Goal: Find contact information: Find contact information

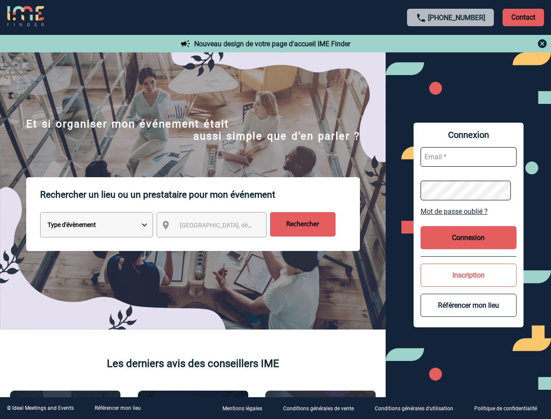
click at [275, 209] on p "Rechercher un lieu ou un prestataire pour mon événement" at bounding box center [200, 194] width 320 height 35
click at [523, 17] on p "Contact" at bounding box center [522, 17] width 41 height 17
click at [450, 44] on body "[PHONE_NUMBER] Contact Contact Nouveau design de votre page d'accueil IME Finde…" at bounding box center [275, 209] width 551 height 419
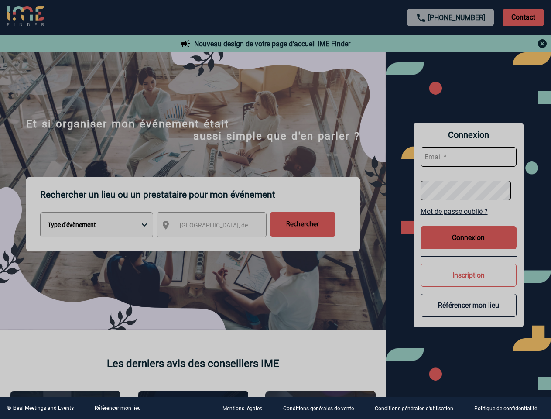
click at [219, 226] on div at bounding box center [275, 209] width 551 height 419
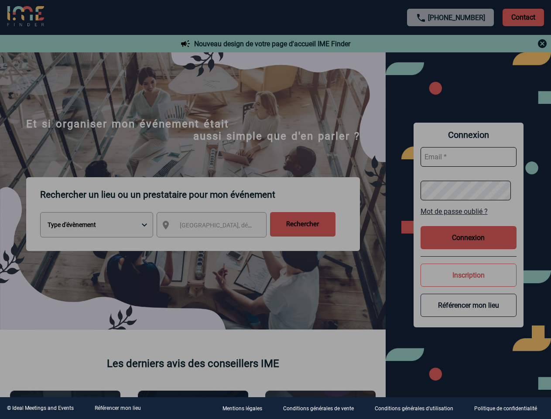
click at [468, 211] on div at bounding box center [275, 209] width 551 height 419
click at [468, 237] on div at bounding box center [275, 209] width 551 height 419
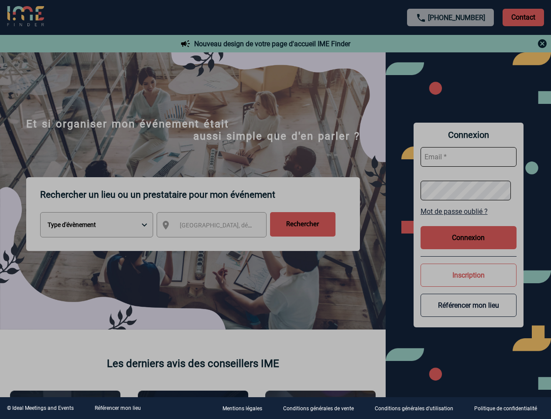
click at [468, 275] on div at bounding box center [275, 209] width 551 height 419
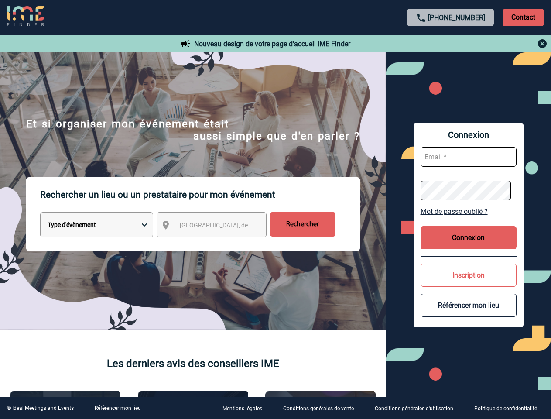
click at [468, 305] on button "Référencer mon lieu" at bounding box center [468, 304] width 96 height 23
click at [117, 408] on link "Référencer mon lieu" at bounding box center [118, 408] width 46 height 6
